Goal: Transaction & Acquisition: Purchase product/service

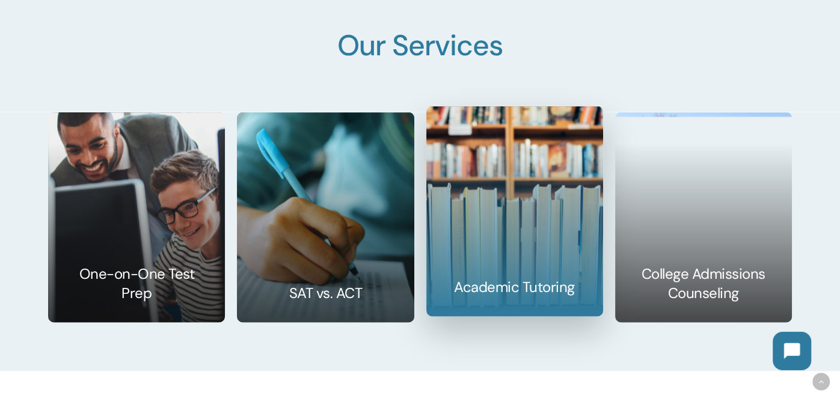
scroll to position [1729, 0]
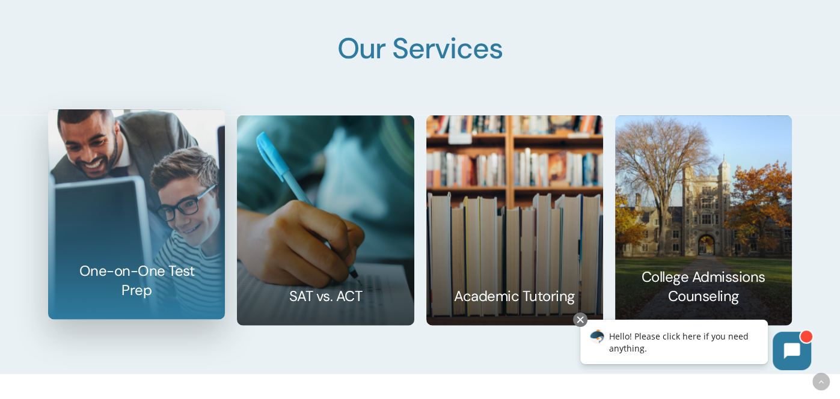
click at [175, 224] on link at bounding box center [137, 214] width 176 height 209
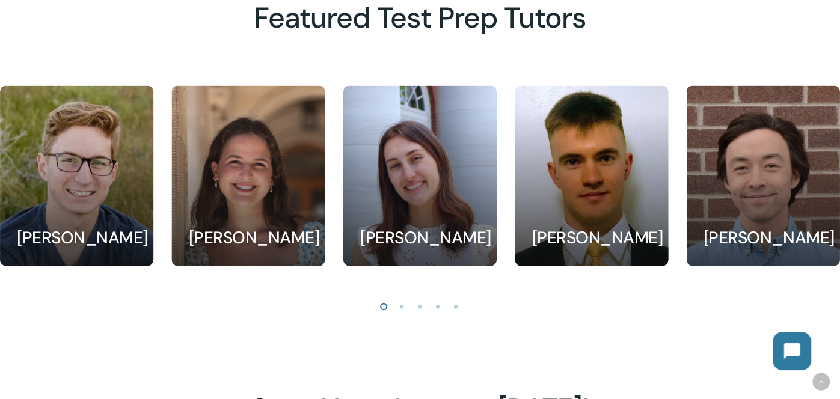
scroll to position [1077, 0]
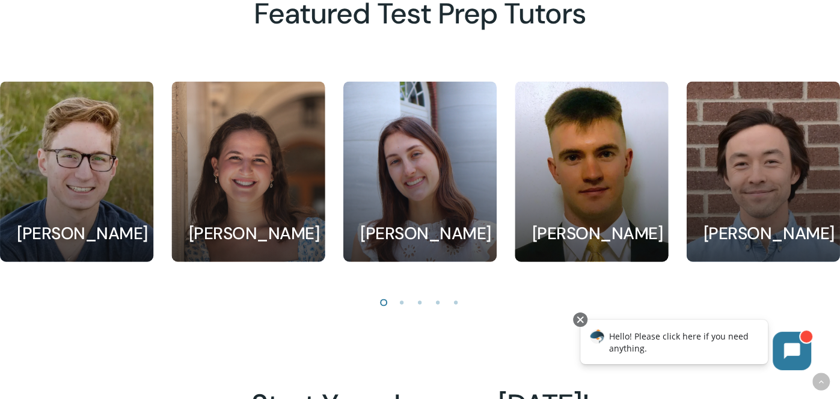
click at [402, 301] on li "Page dot 2" at bounding box center [402, 302] width 18 height 18
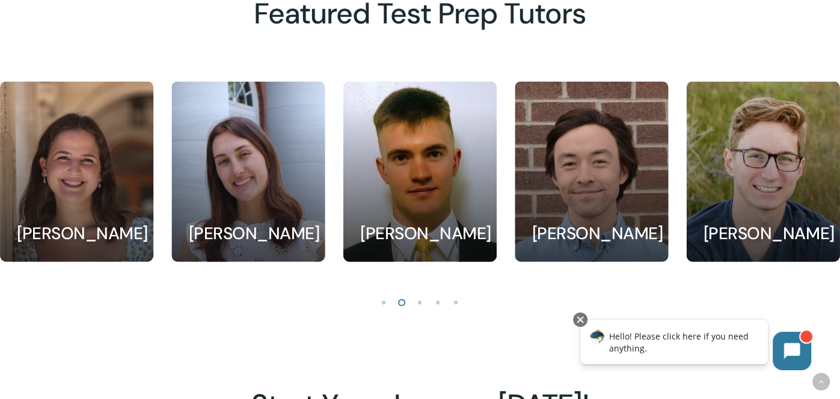
click at [418, 302] on li "Page dot 3" at bounding box center [420, 302] width 18 height 18
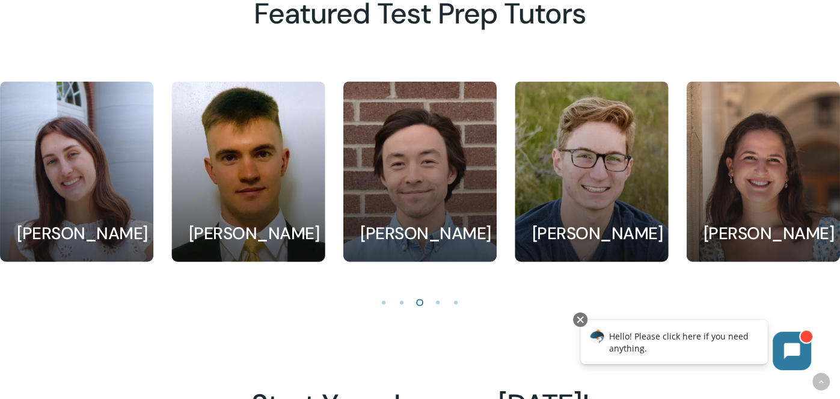
click at [436, 304] on li "Page dot 4" at bounding box center [438, 302] width 18 height 18
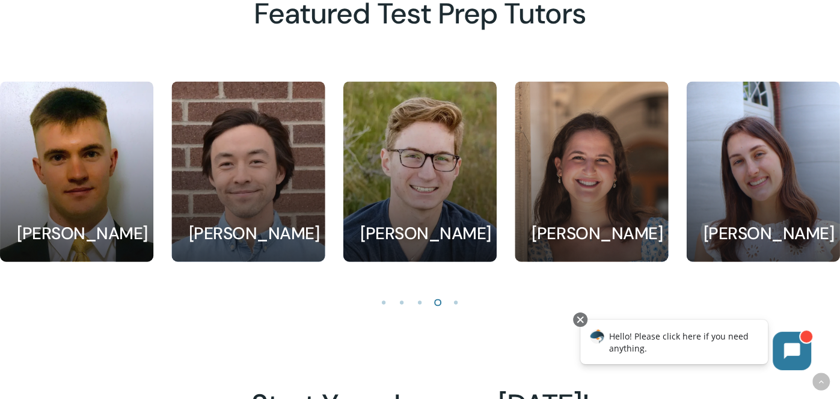
click at [459, 303] on li "Page dot 5" at bounding box center [456, 302] width 18 height 18
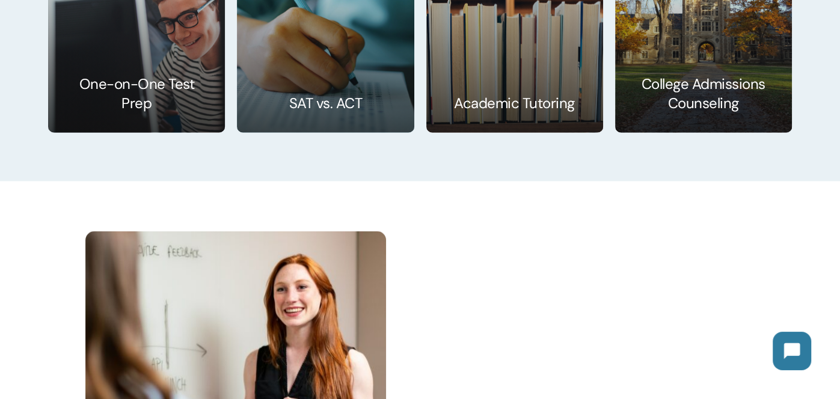
scroll to position [1935, 0]
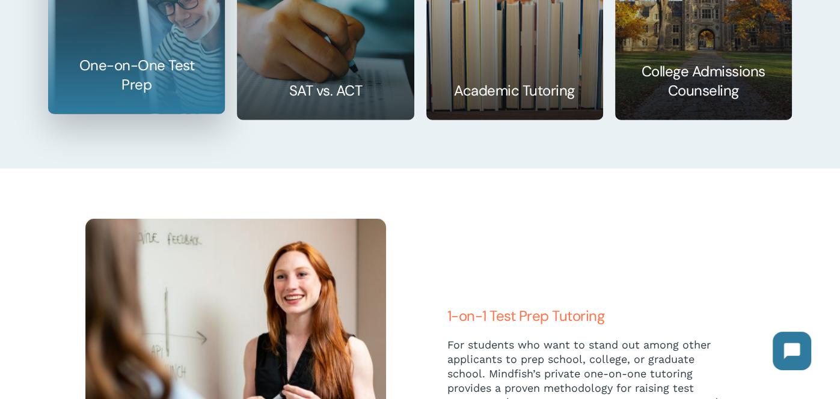
click at [144, 53] on link at bounding box center [137, 8] width 176 height 209
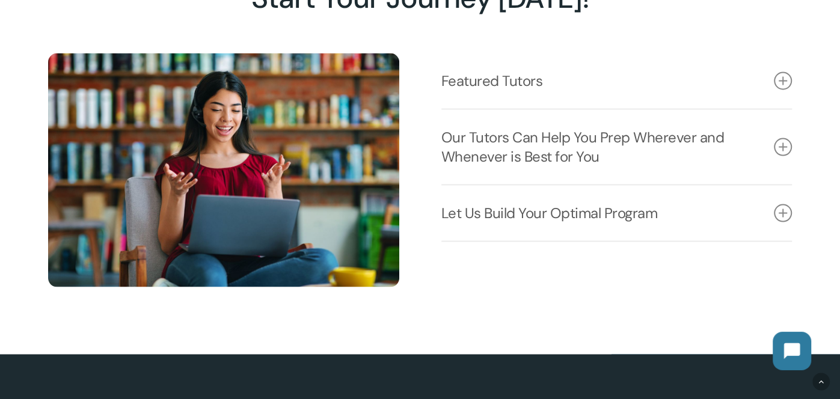
scroll to position [1487, 0]
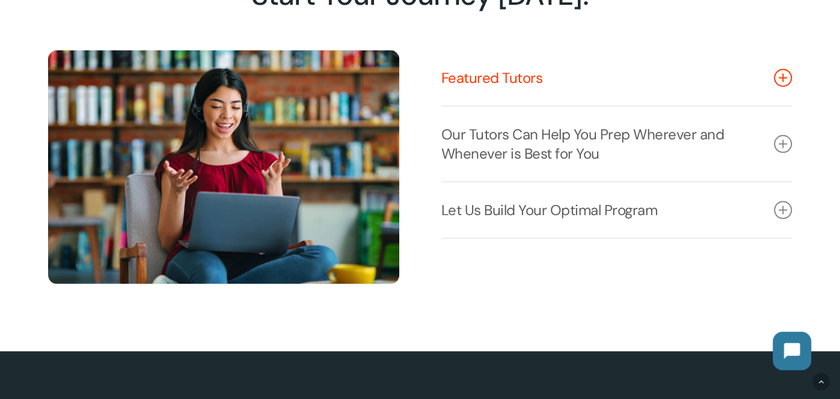
click at [777, 75] on icon at bounding box center [783, 78] width 18 height 18
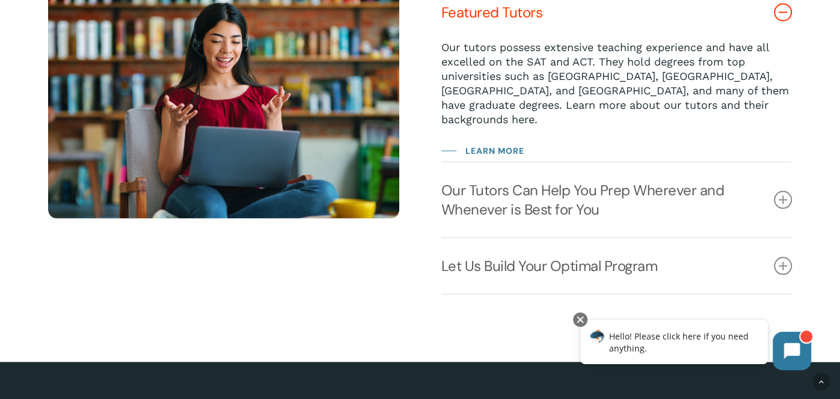
scroll to position [1553, 0]
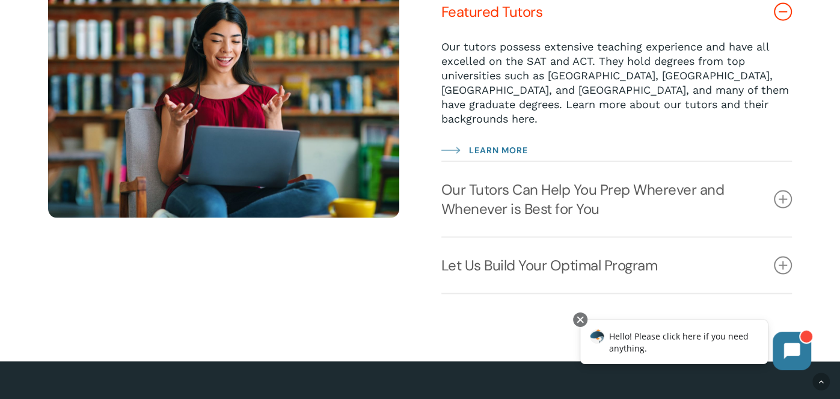
click at [485, 143] on span "Learn More" at bounding box center [498, 150] width 59 height 14
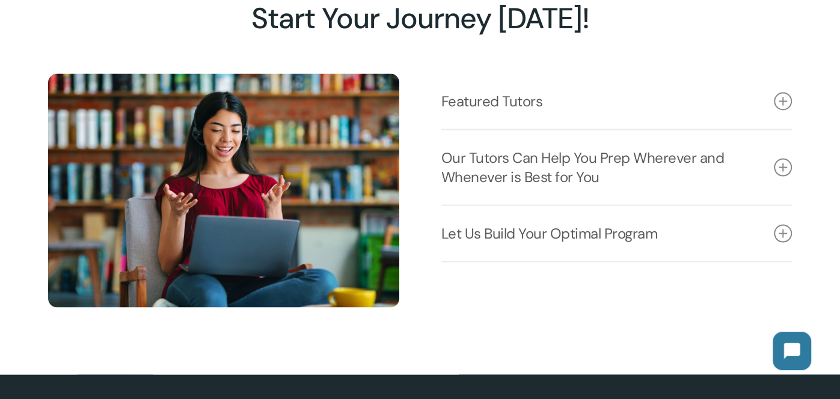
scroll to position [1465, 0]
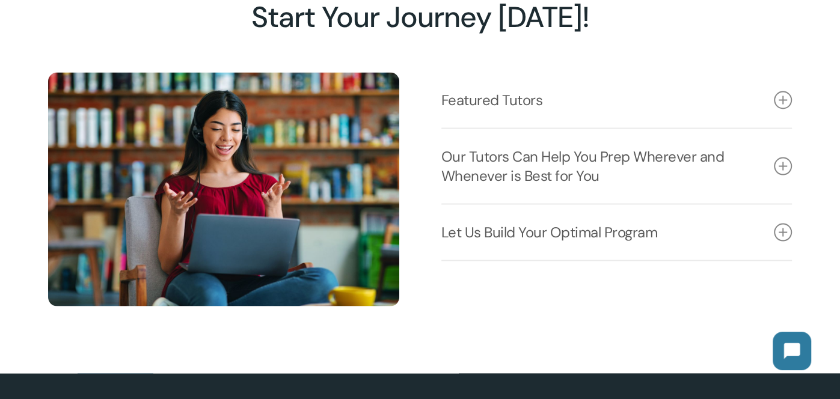
click at [623, 215] on link "Let Us Build Your Optimal Program" at bounding box center [616, 231] width 351 height 55
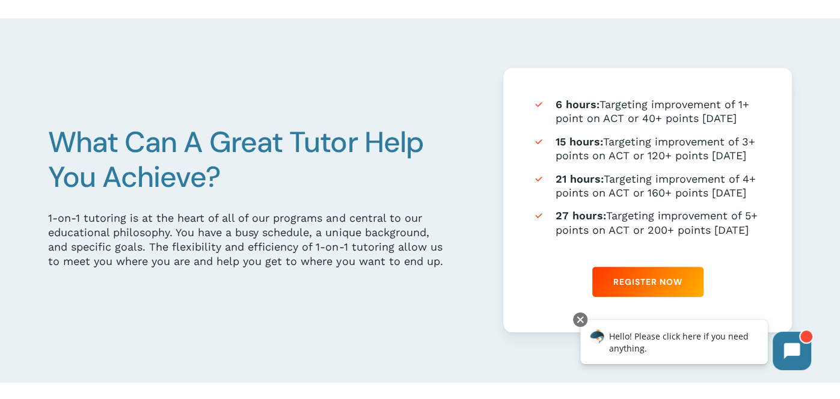
scroll to position [0, 0]
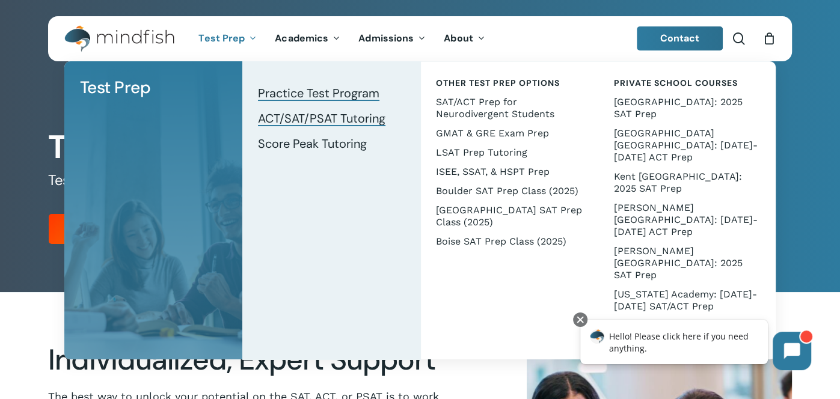
click at [343, 88] on span "Practice Test Program" at bounding box center [318, 93] width 121 height 16
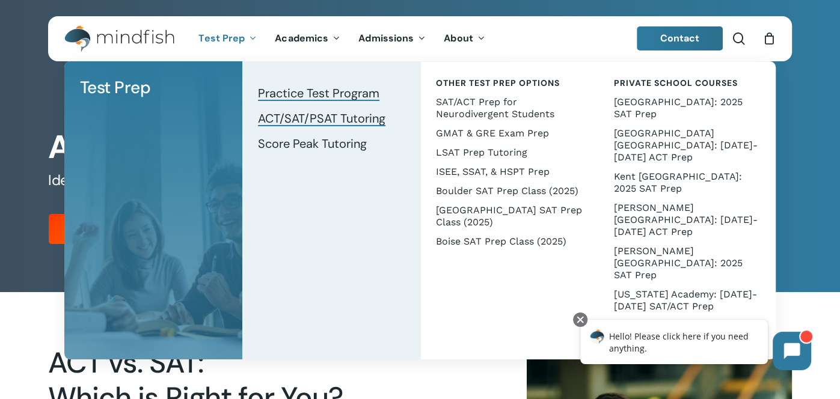
click at [275, 115] on span "ACT/SAT/PSAT Tutoring" at bounding box center [321, 119] width 127 height 16
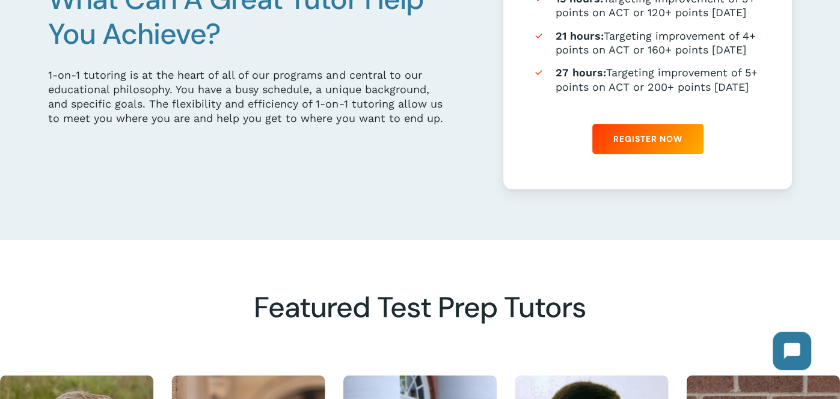
scroll to position [773, 0]
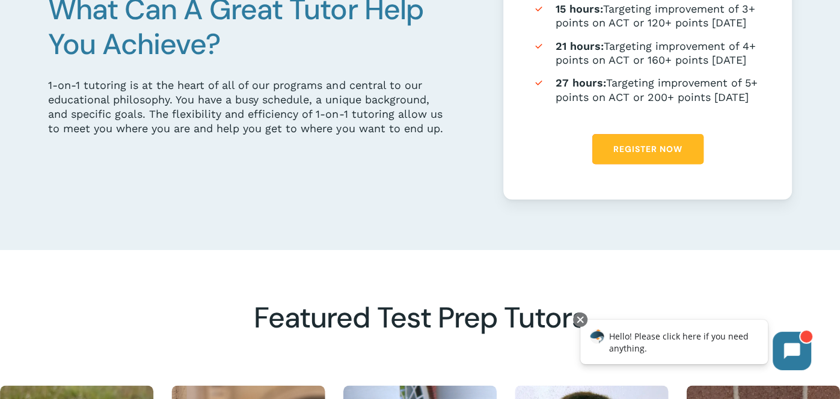
click at [628, 147] on span "Register Now" at bounding box center [647, 149] width 69 height 12
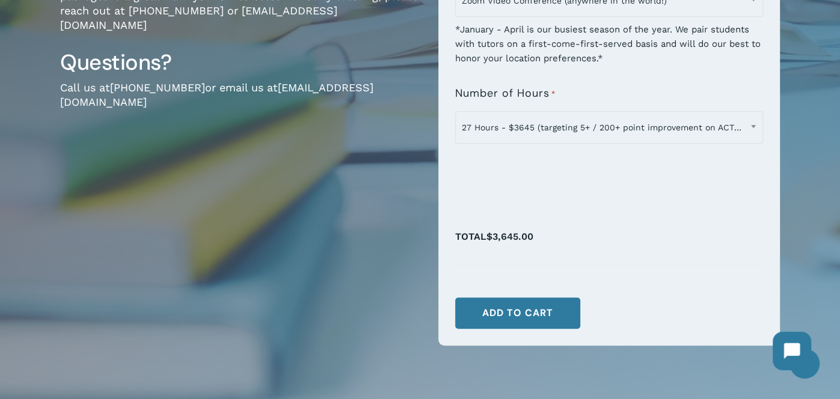
scroll to position [382, 0]
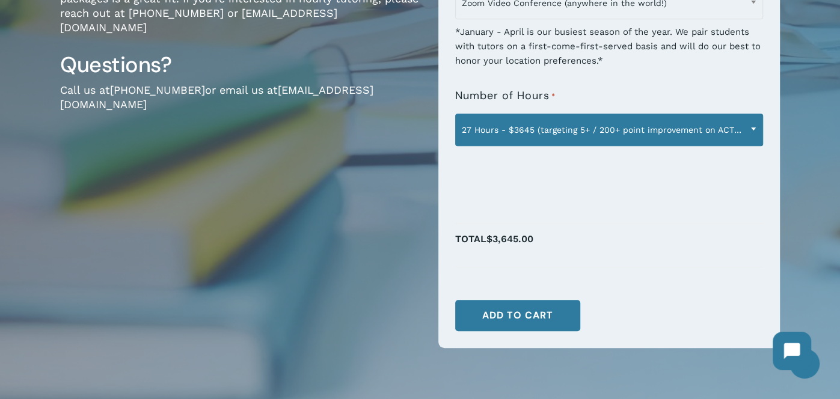
click at [728, 121] on span "27 Hours - $3645 (targeting 5+ / 200+ point improvement on ACT / SAT; reg. $405…" at bounding box center [609, 129] width 307 height 25
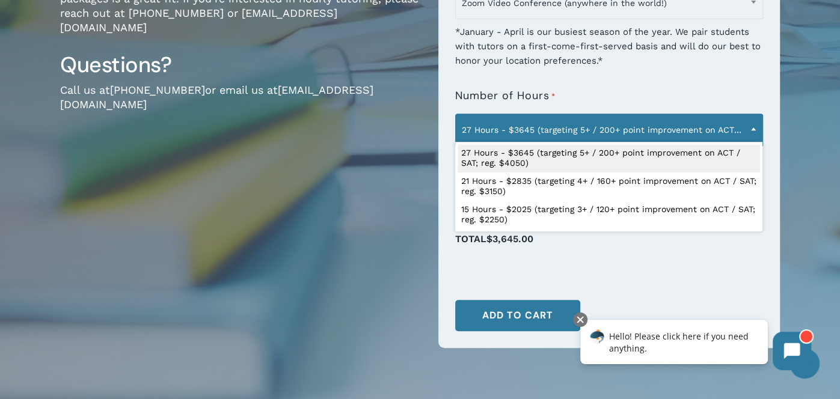
click at [659, 24] on div "*January - April is our busiest season of the year. We pair students with tutor…" at bounding box center [609, 42] width 308 height 51
